Goal: Information Seeking & Learning: Find contact information

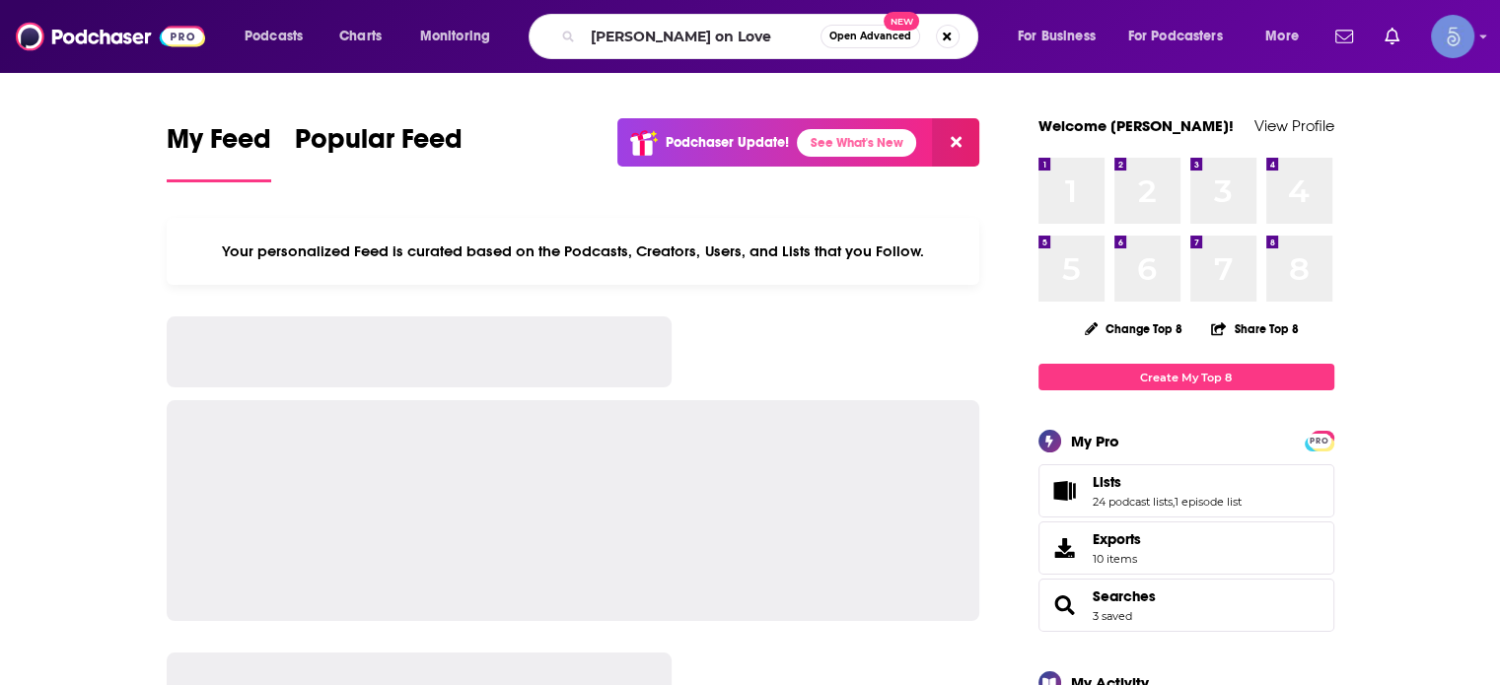
type input "Jillian on Love"
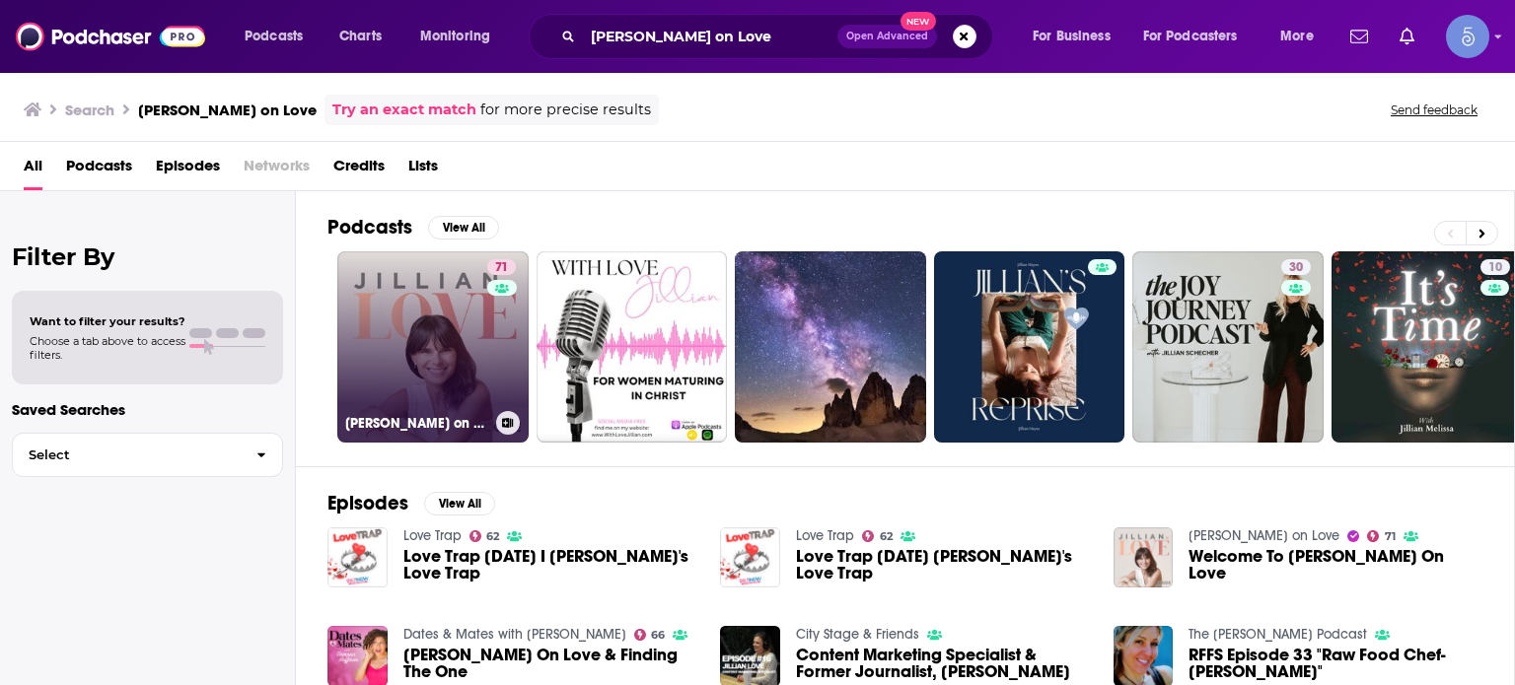
click at [426, 310] on link "71 Jillian on Love" at bounding box center [432, 346] width 191 height 191
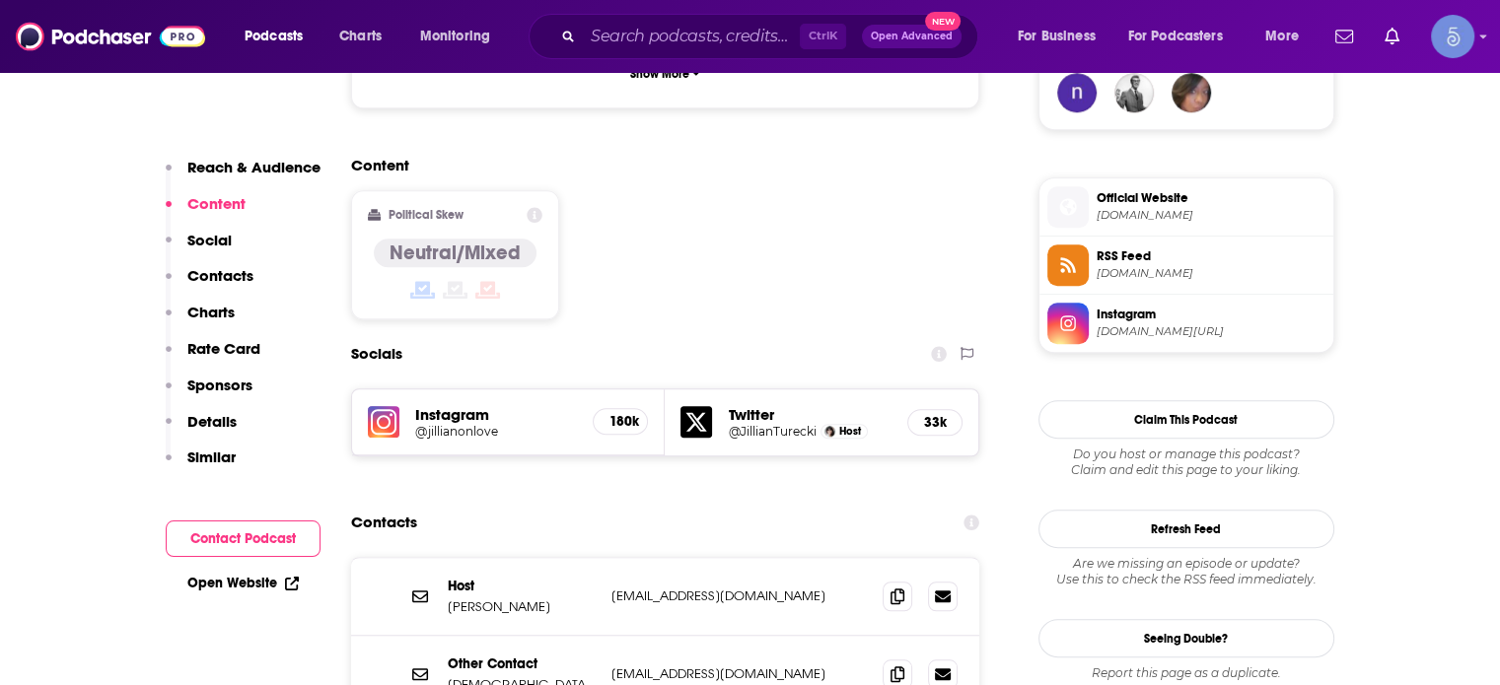
scroll to position [1578, 0]
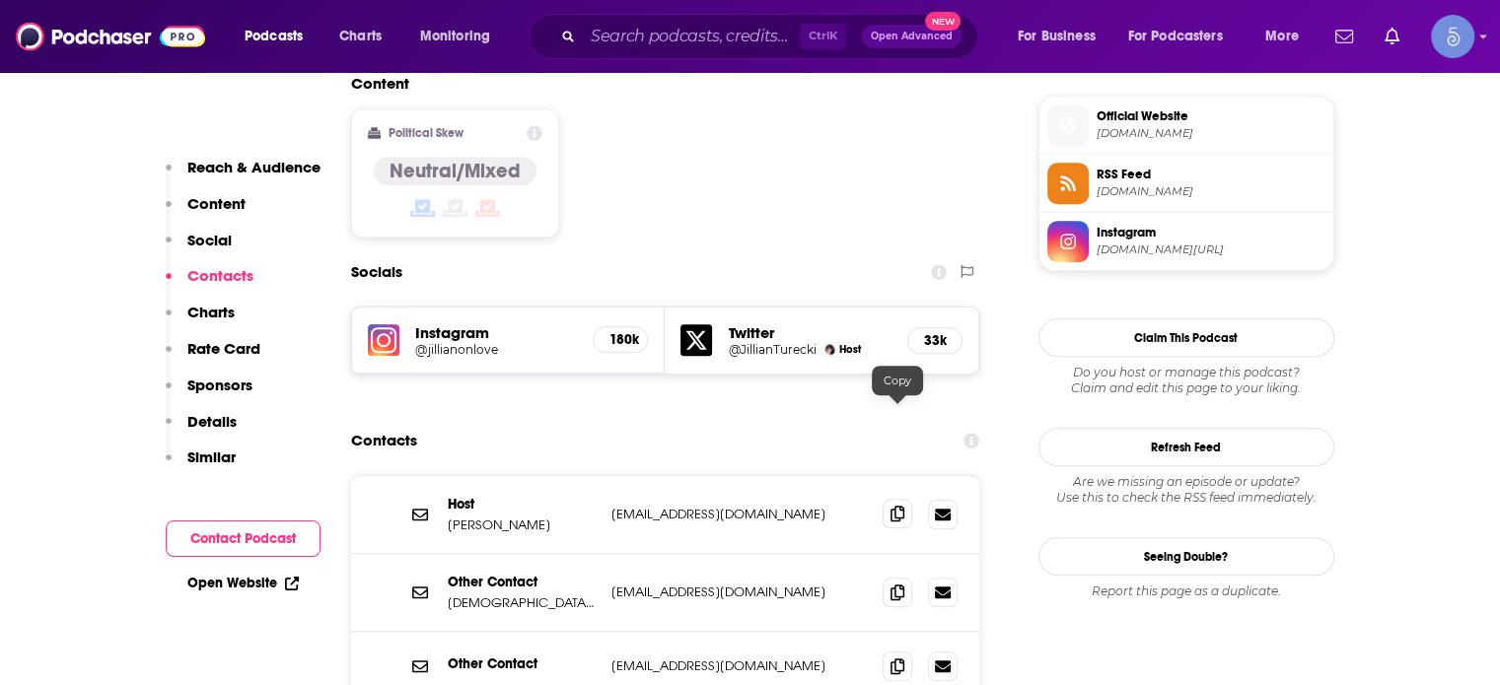
click at [896, 506] on icon at bounding box center [898, 514] width 14 height 16
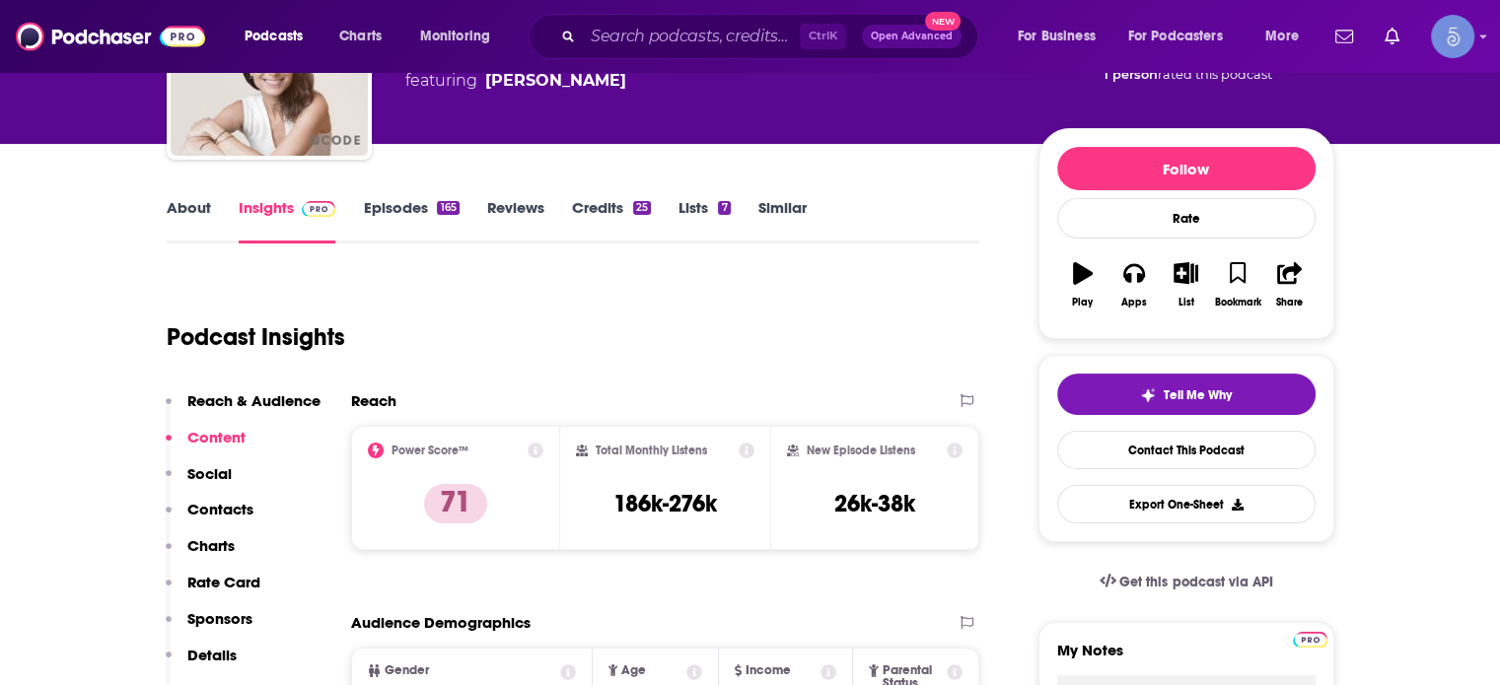
scroll to position [0, 0]
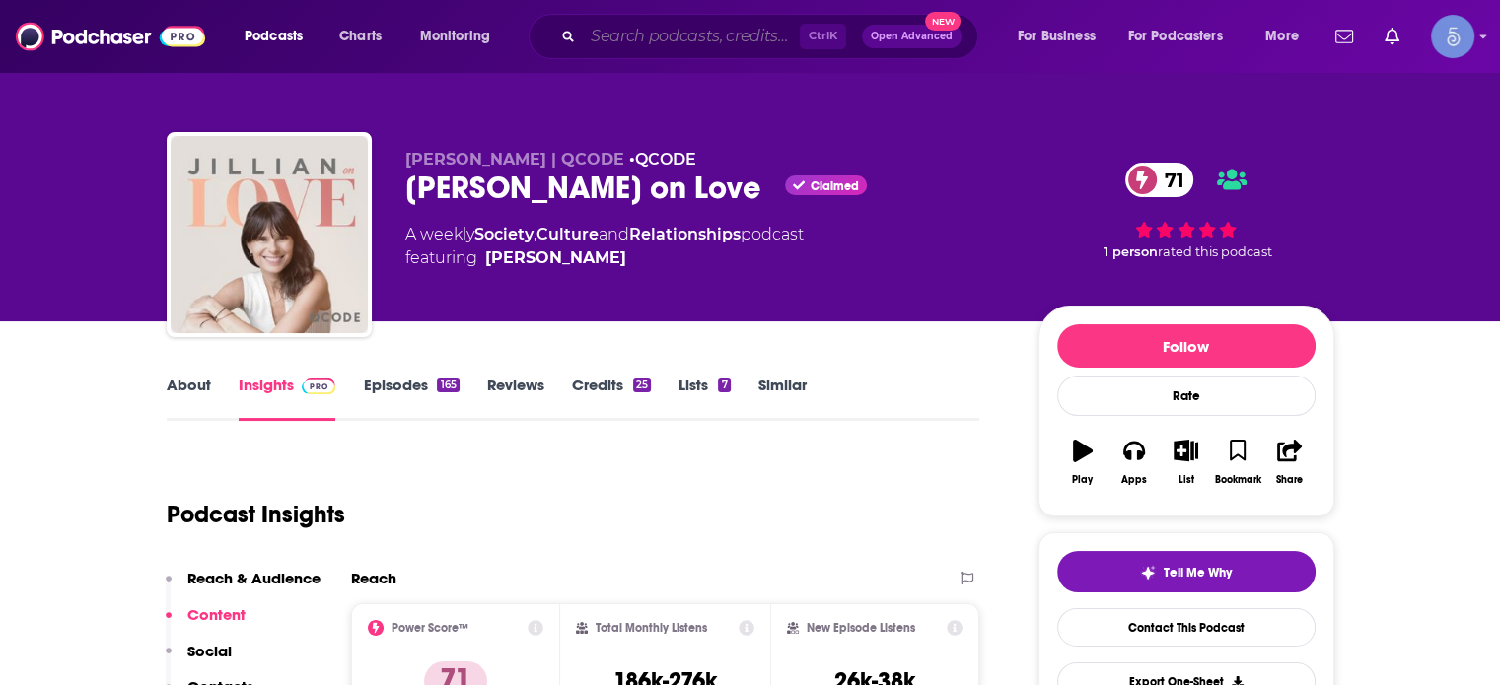
click at [747, 31] on input "Search podcasts, credits, & more..." at bounding box center [691, 37] width 217 height 32
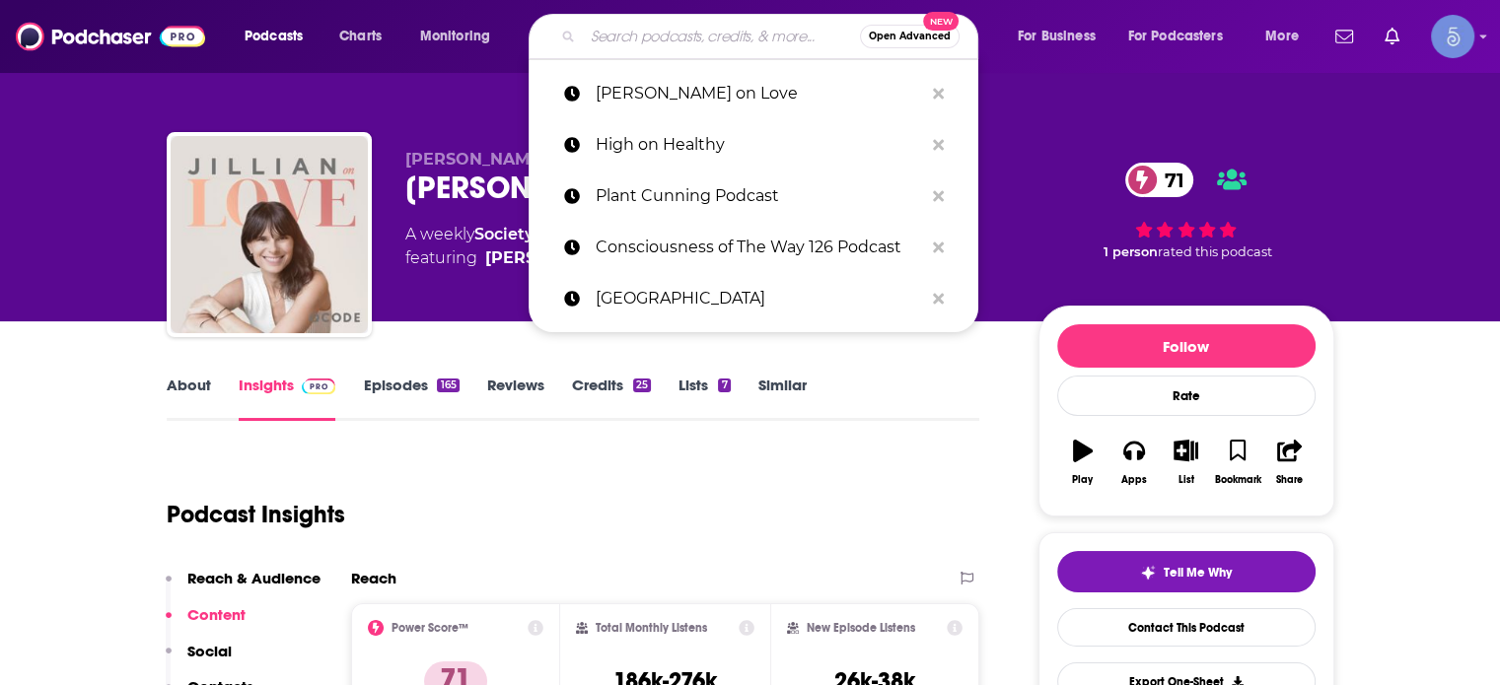
paste input "The Lavendaire Lifestyle"
type input "The Lavendaire Lifestyle"
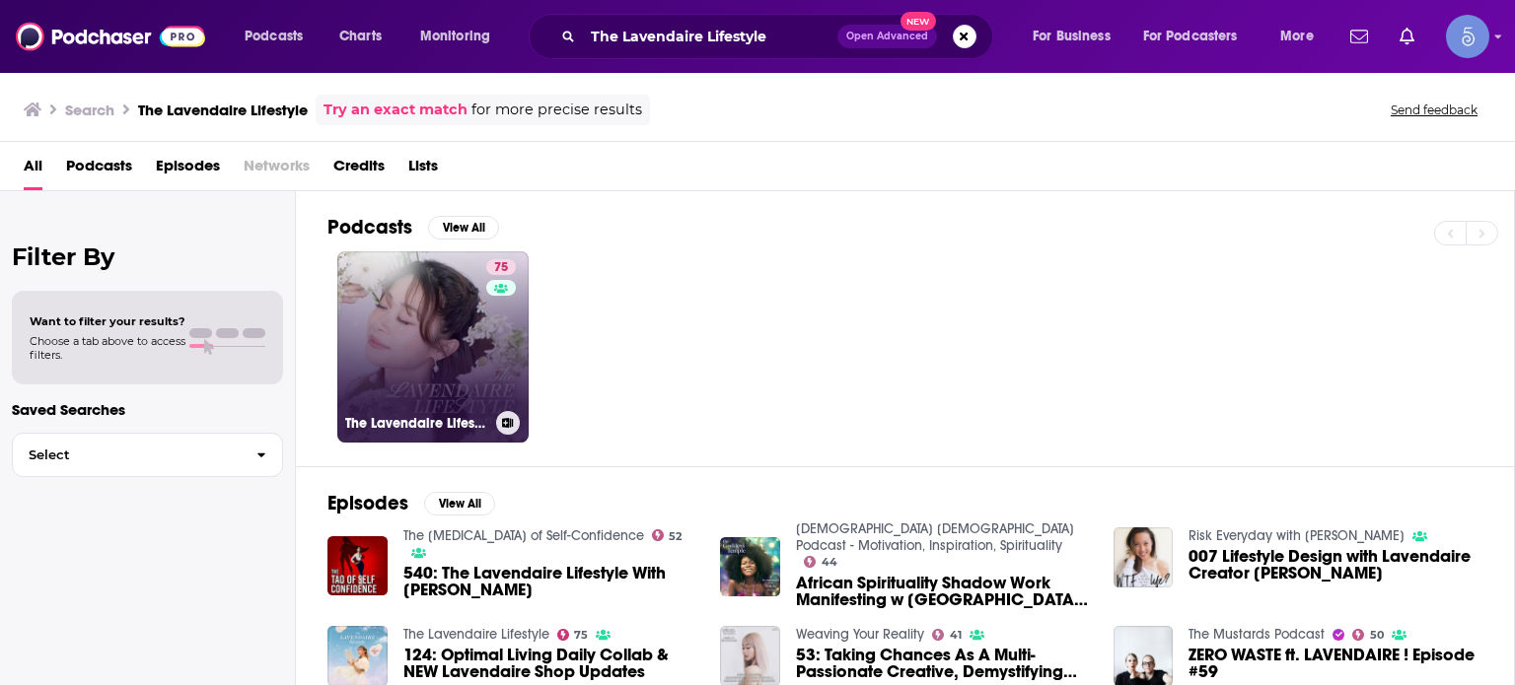
click at [466, 345] on link "75 The Lavendaire Lifestyle" at bounding box center [432, 346] width 191 height 191
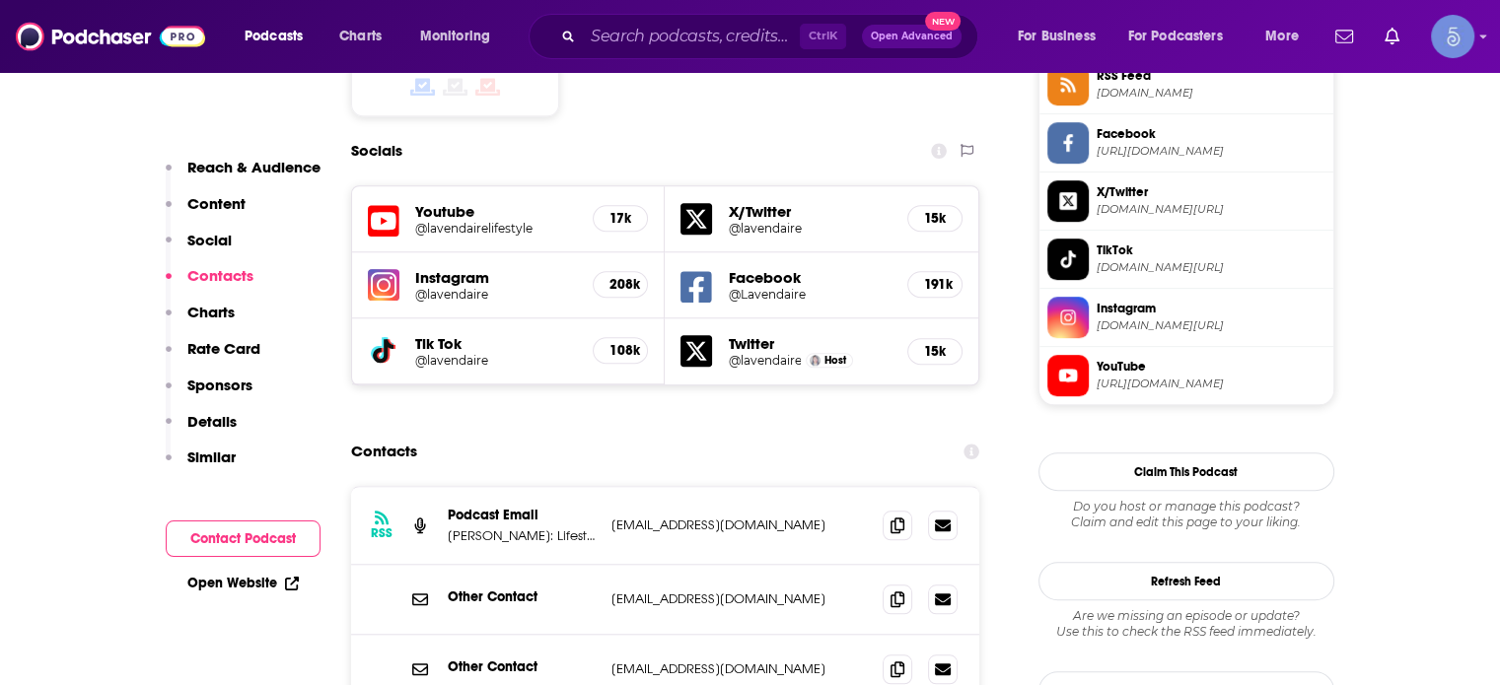
scroll to position [1775, 0]
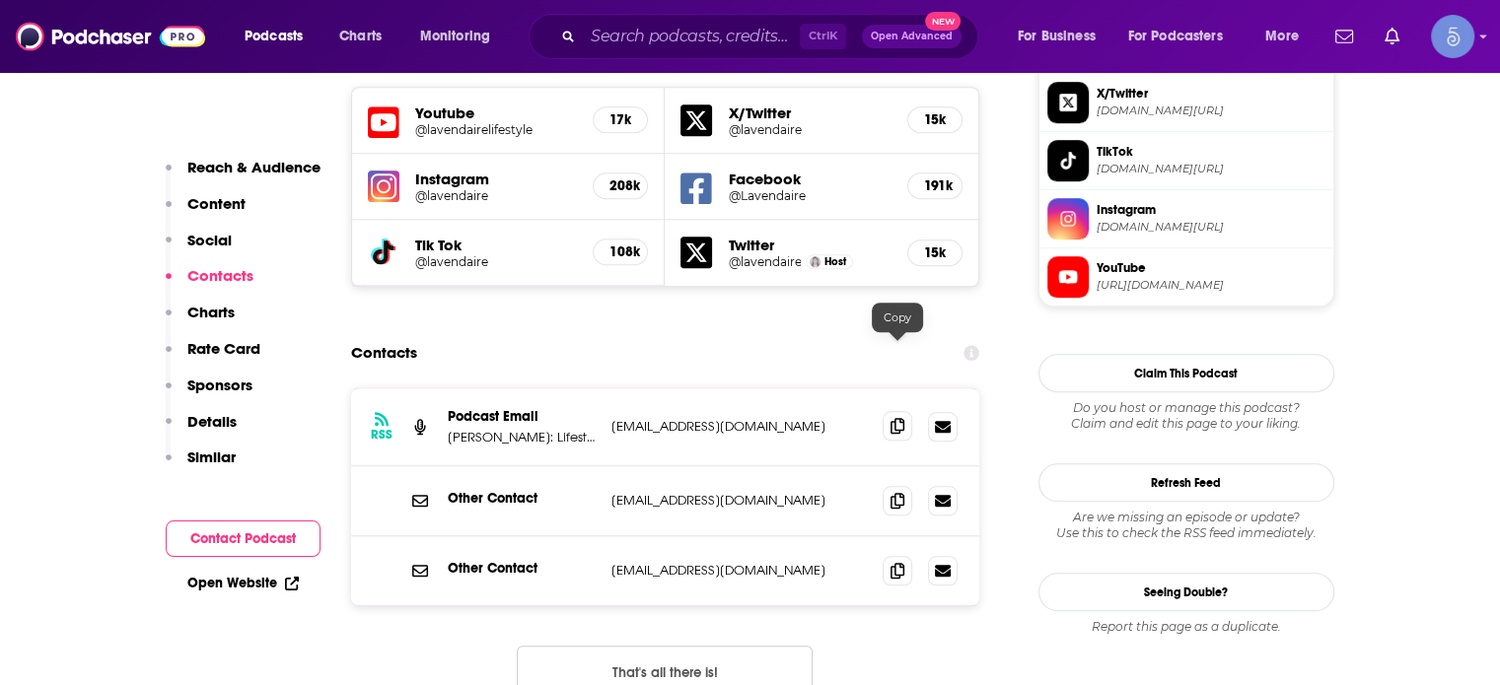
click at [893, 418] on icon at bounding box center [898, 426] width 14 height 16
click at [718, 39] on input "Search podcasts, credits, & more..." at bounding box center [691, 37] width 217 height 32
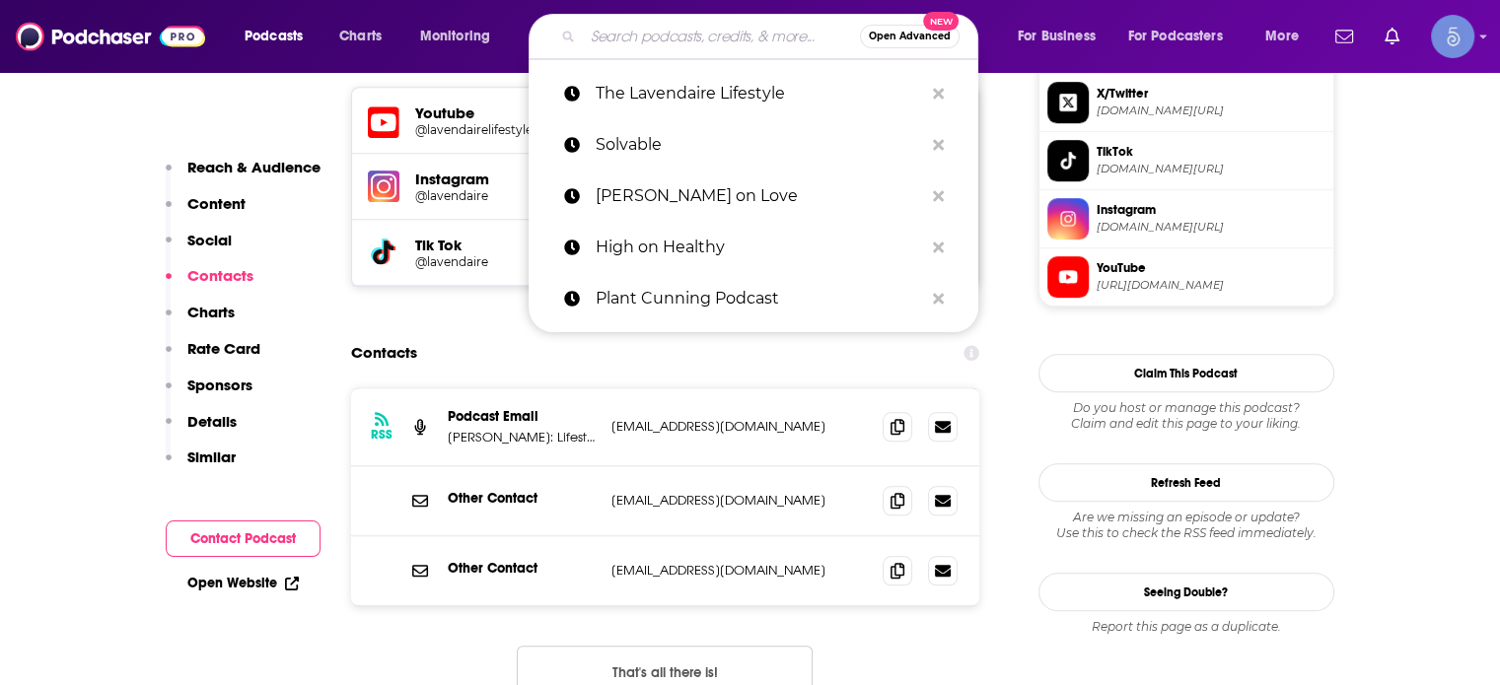
paste input "The Terri Cole Show"
type input "The Terri Cole Show"
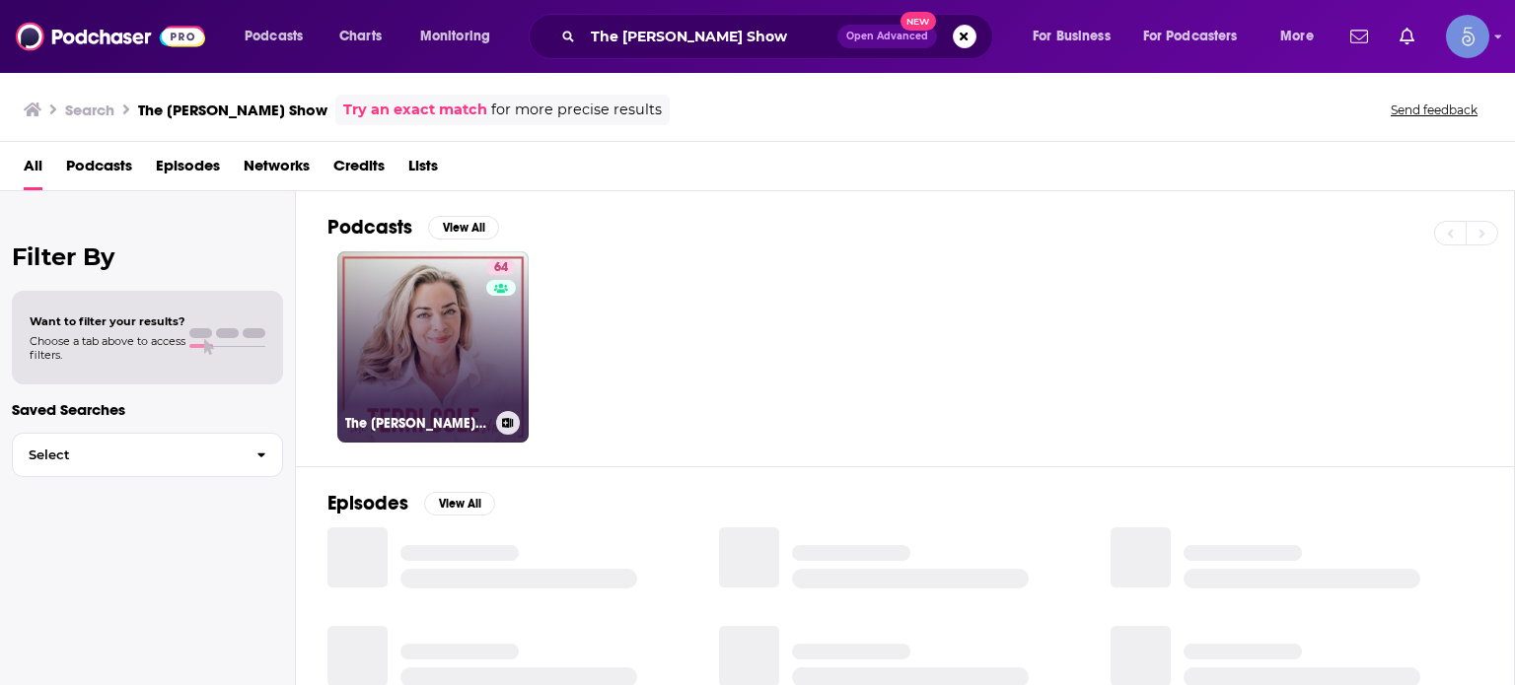
click at [460, 340] on link "64 The Terri Cole Show" at bounding box center [432, 346] width 191 height 191
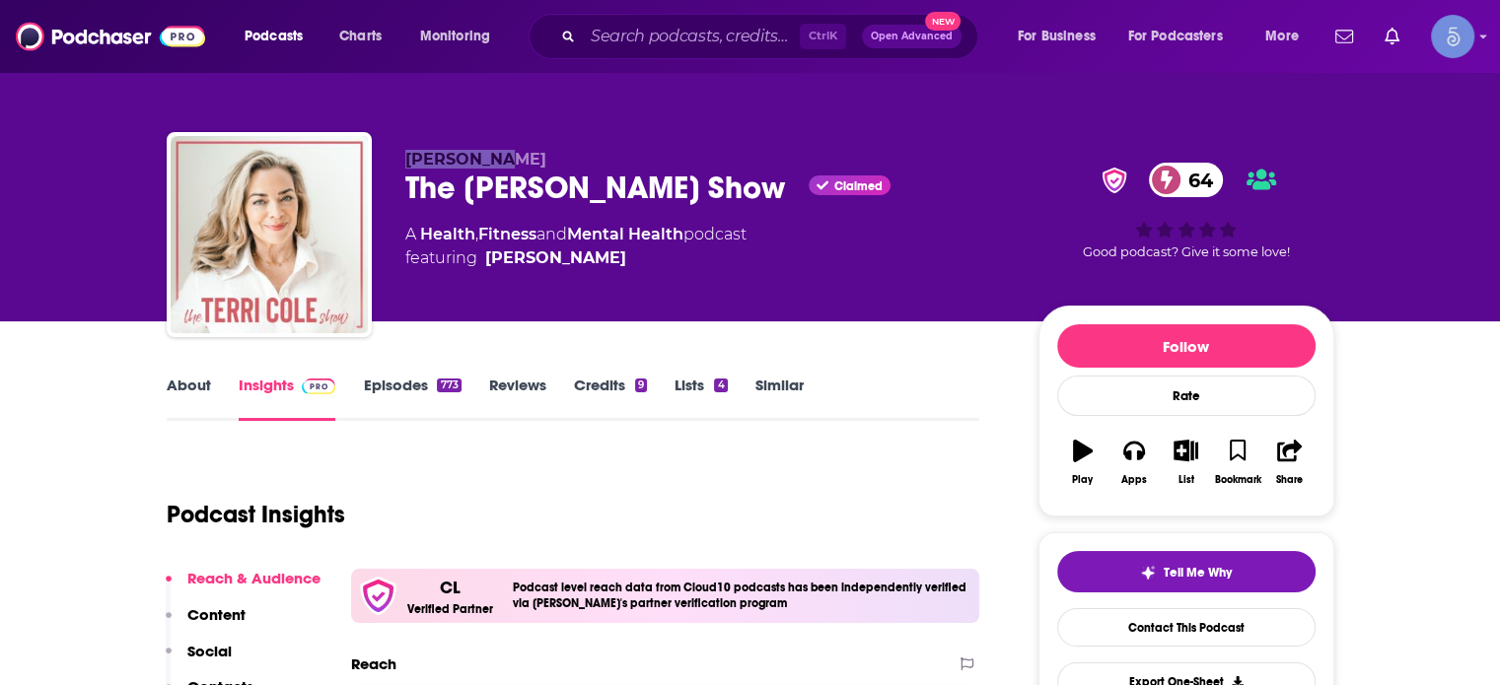
drag, startPoint x: 401, startPoint y: 155, endPoint x: 500, endPoint y: 151, distance: 98.7
click at [500, 151] on div "Terri Cole The Terri Cole Show Claimed 64 A Health , Fitness and Mental Health …" at bounding box center [751, 238] width 1168 height 213
copy span "Terri Cole"
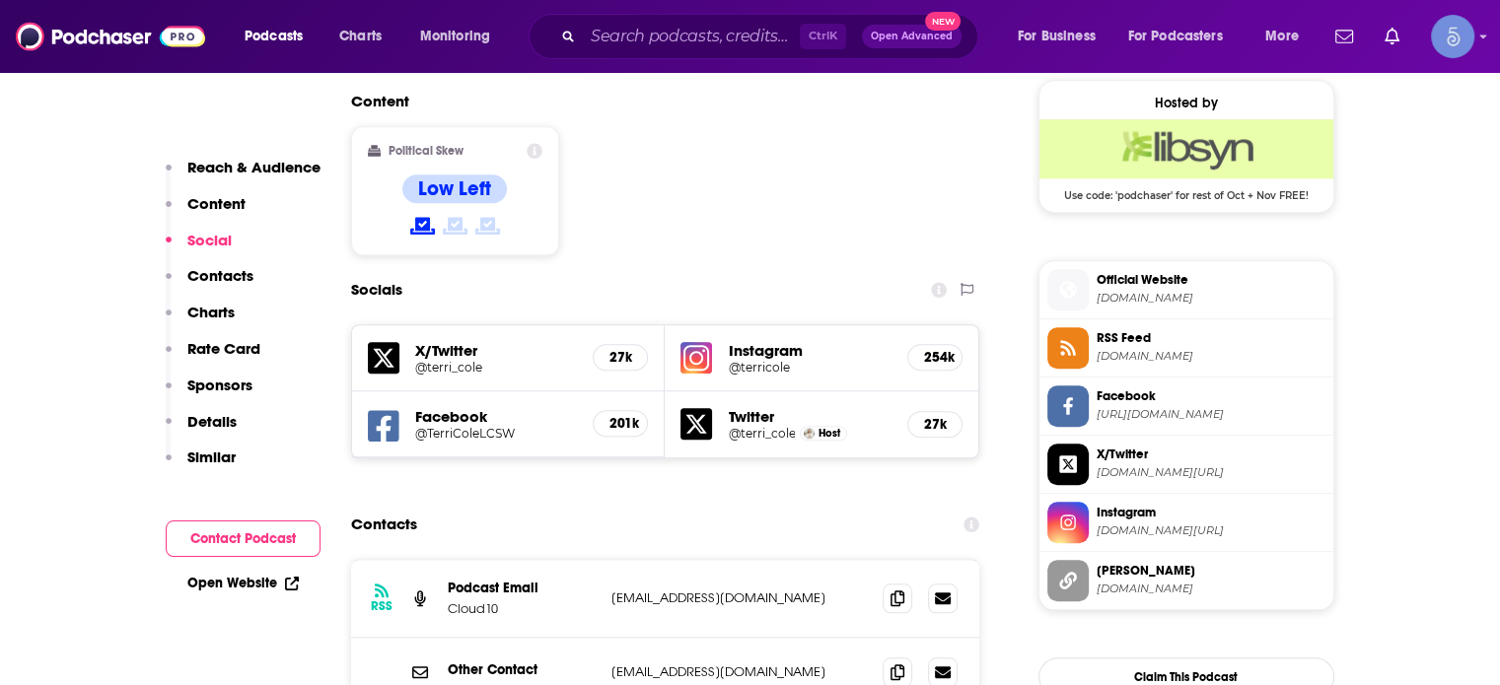
scroll to position [1973, 0]
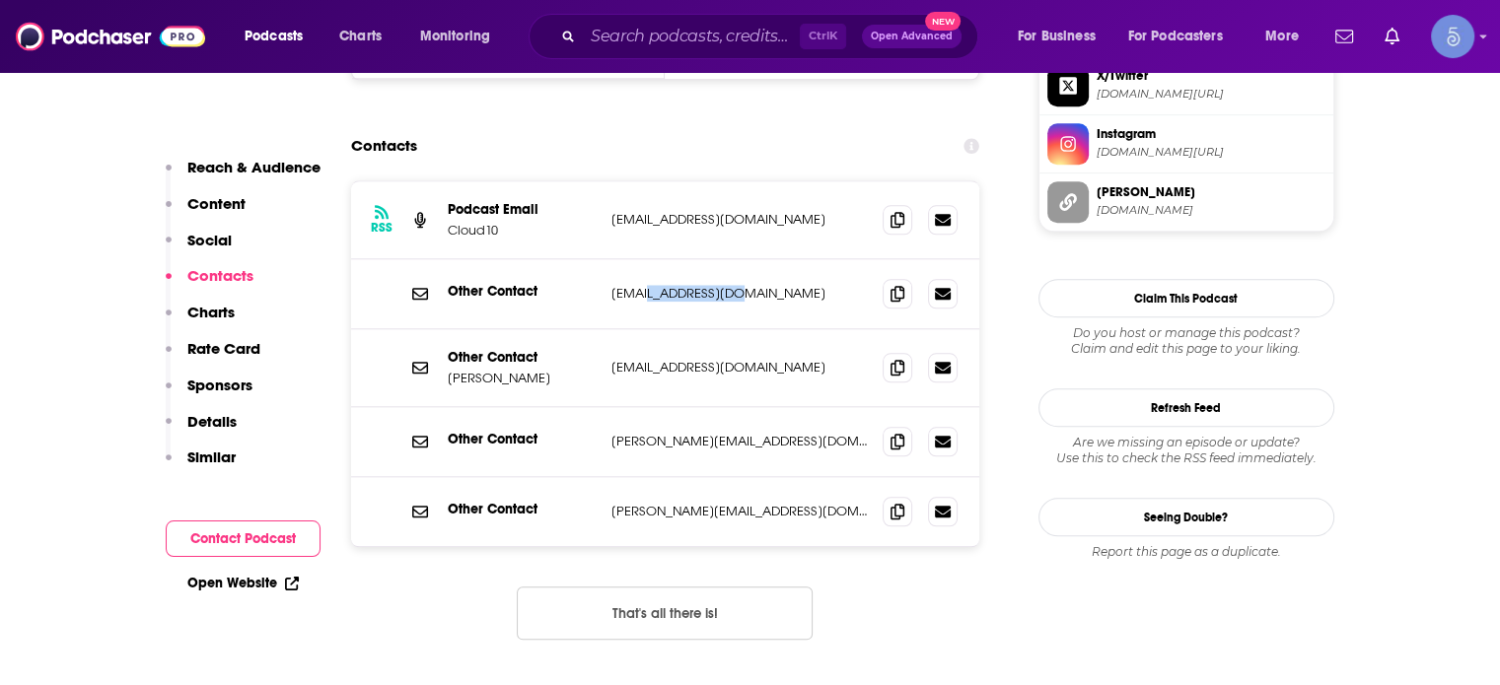
drag, startPoint x: 736, startPoint y: 199, endPoint x: 651, endPoint y: 211, distance: 85.6
click at [651, 259] on div "Other Contact news@terricole.com news@terricole.com" at bounding box center [665, 294] width 629 height 70
copy p "terricole.com"
click at [764, 27] on input "Search podcasts, credits, & more..." at bounding box center [691, 37] width 217 height 32
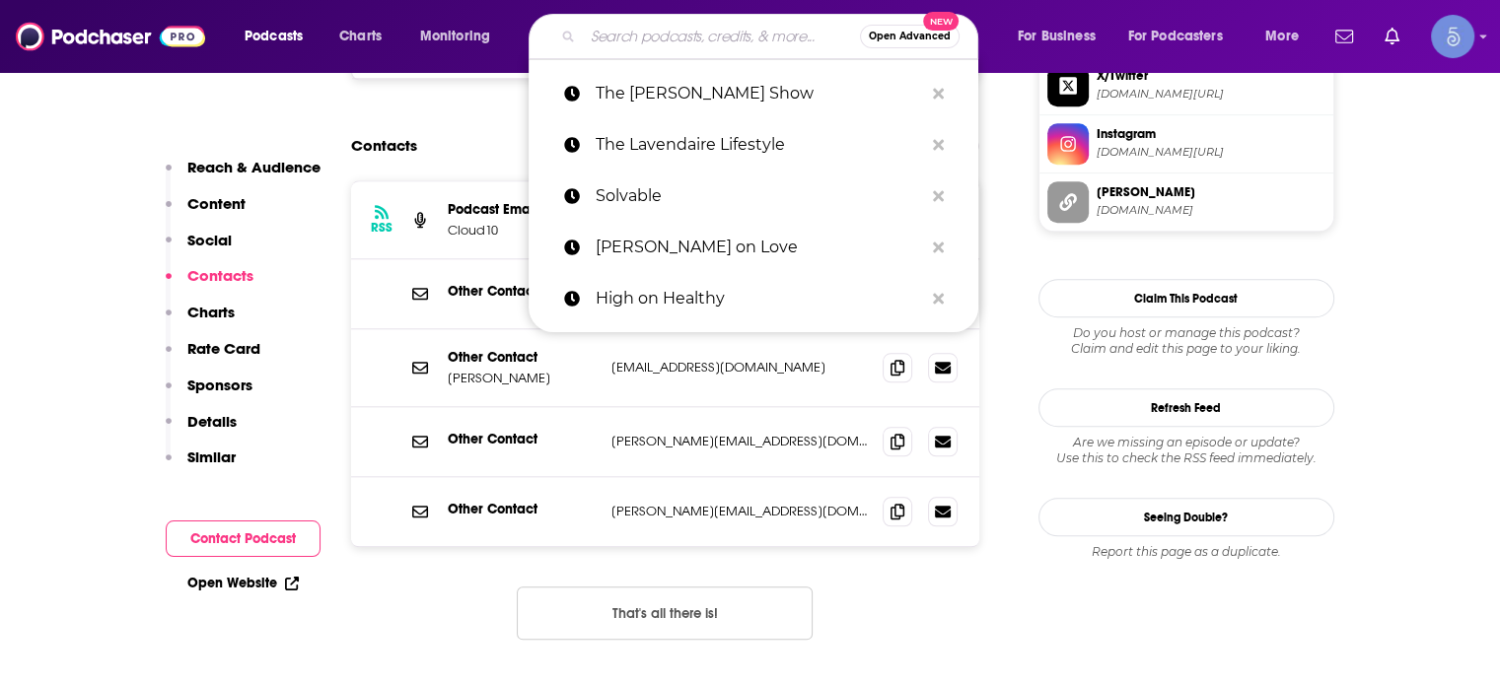
paste input "The Digital Executive"
type input "The Digital Executive"
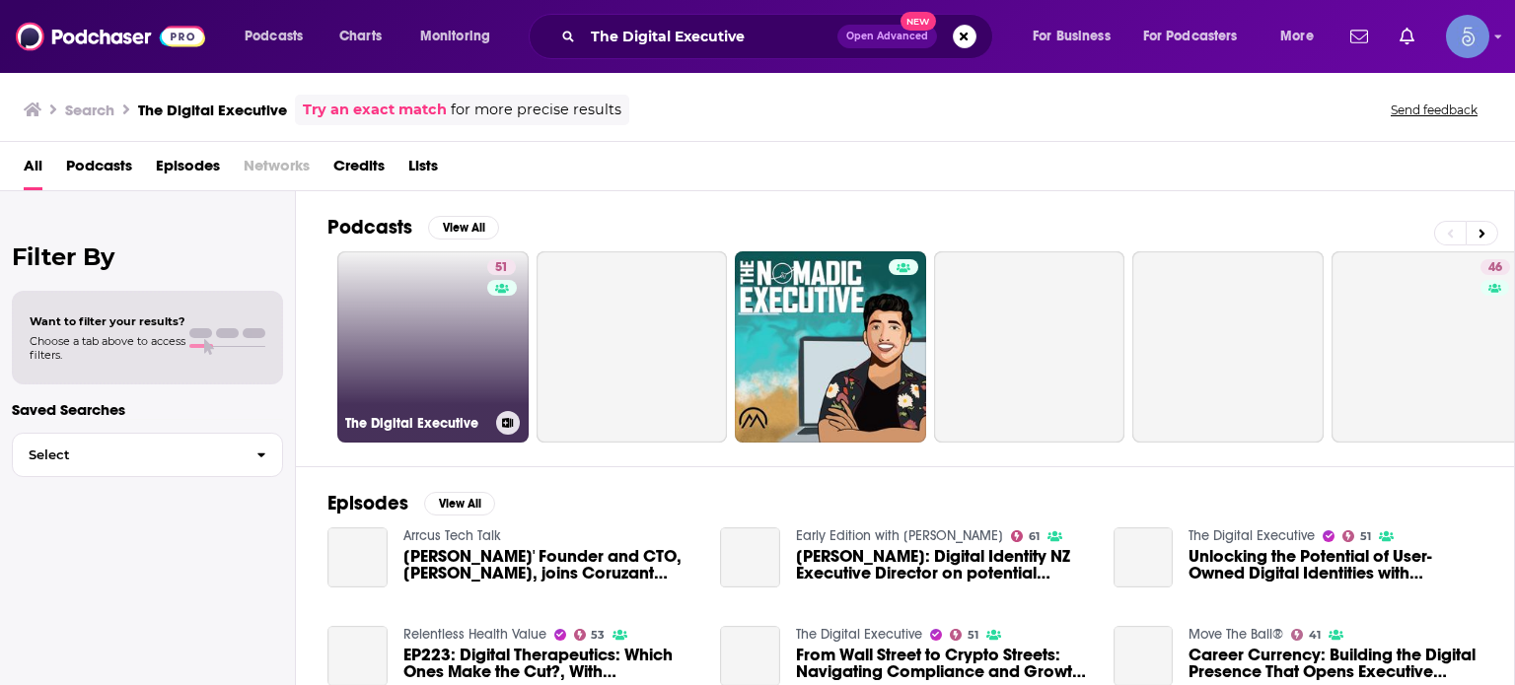
click at [432, 340] on link "51 The Digital Executive" at bounding box center [432, 346] width 191 height 191
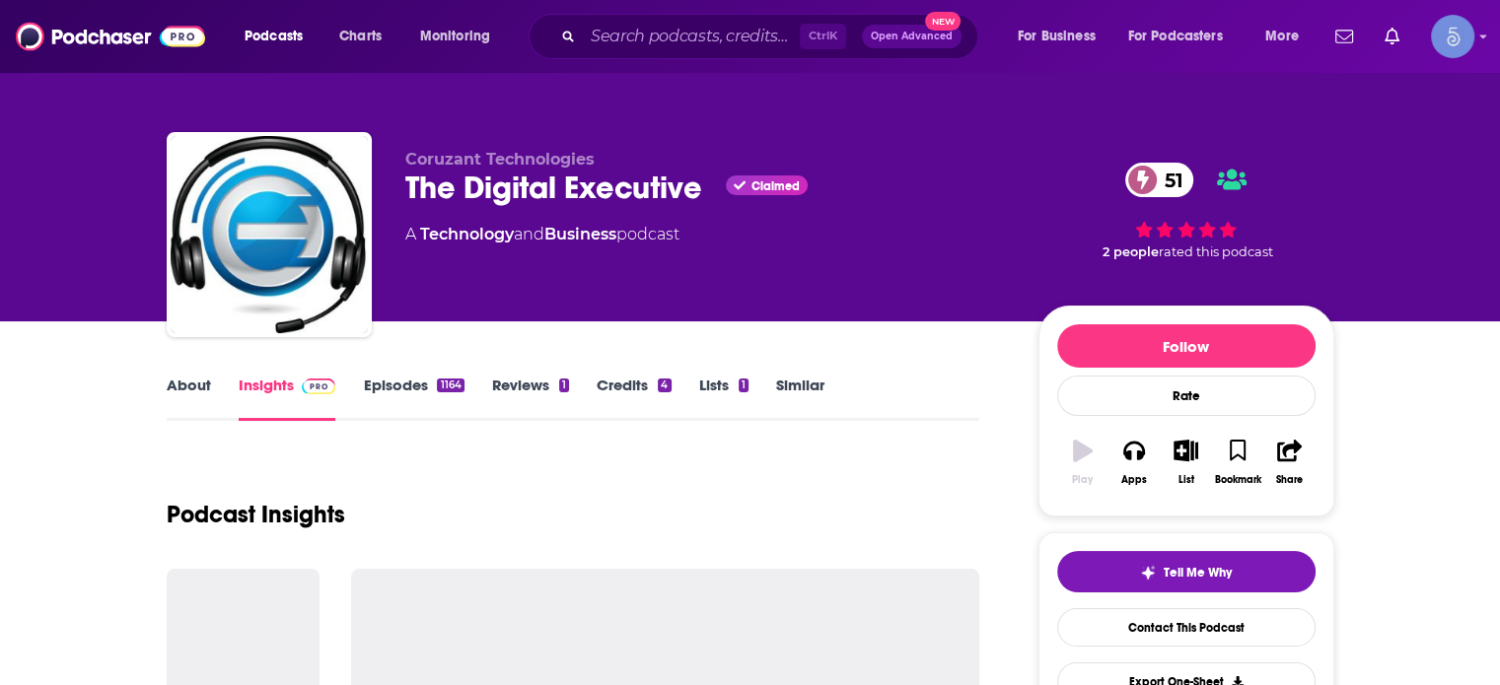
click at [193, 383] on link "About" at bounding box center [189, 398] width 44 height 45
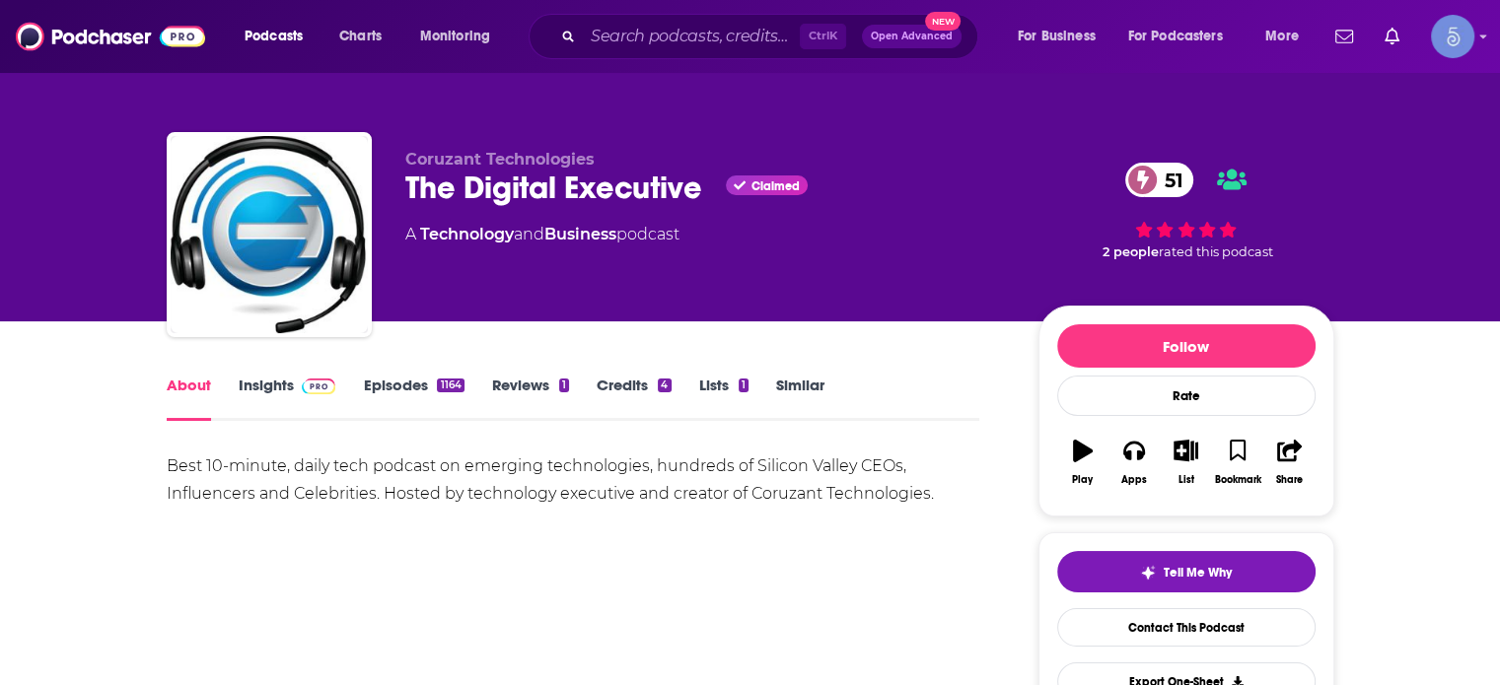
scroll to position [99, 0]
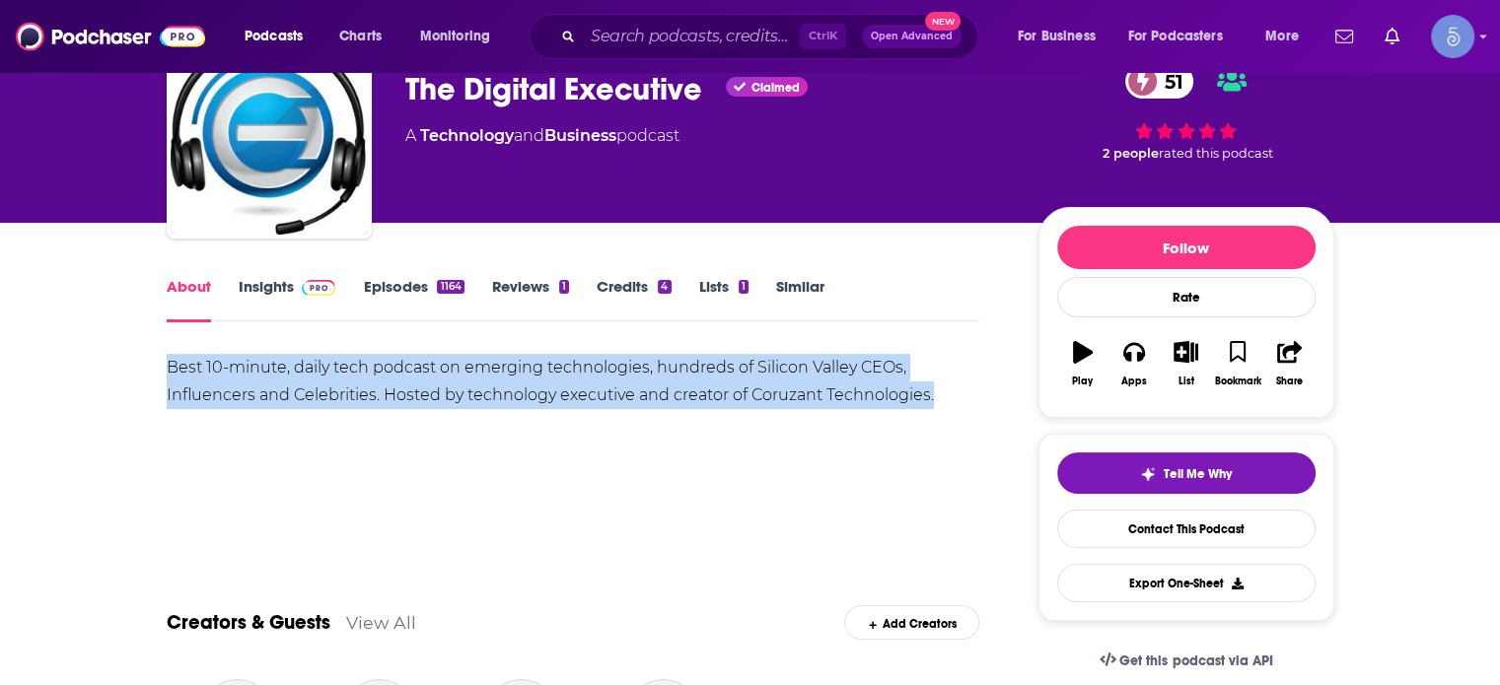
drag, startPoint x: 159, startPoint y: 365, endPoint x: 943, endPoint y: 391, distance: 784.5
copy div "Best 10-minute, daily tech podcast on emerging technologies, hundreds of Silico…"
